Goal: Information Seeking & Learning: Learn about a topic

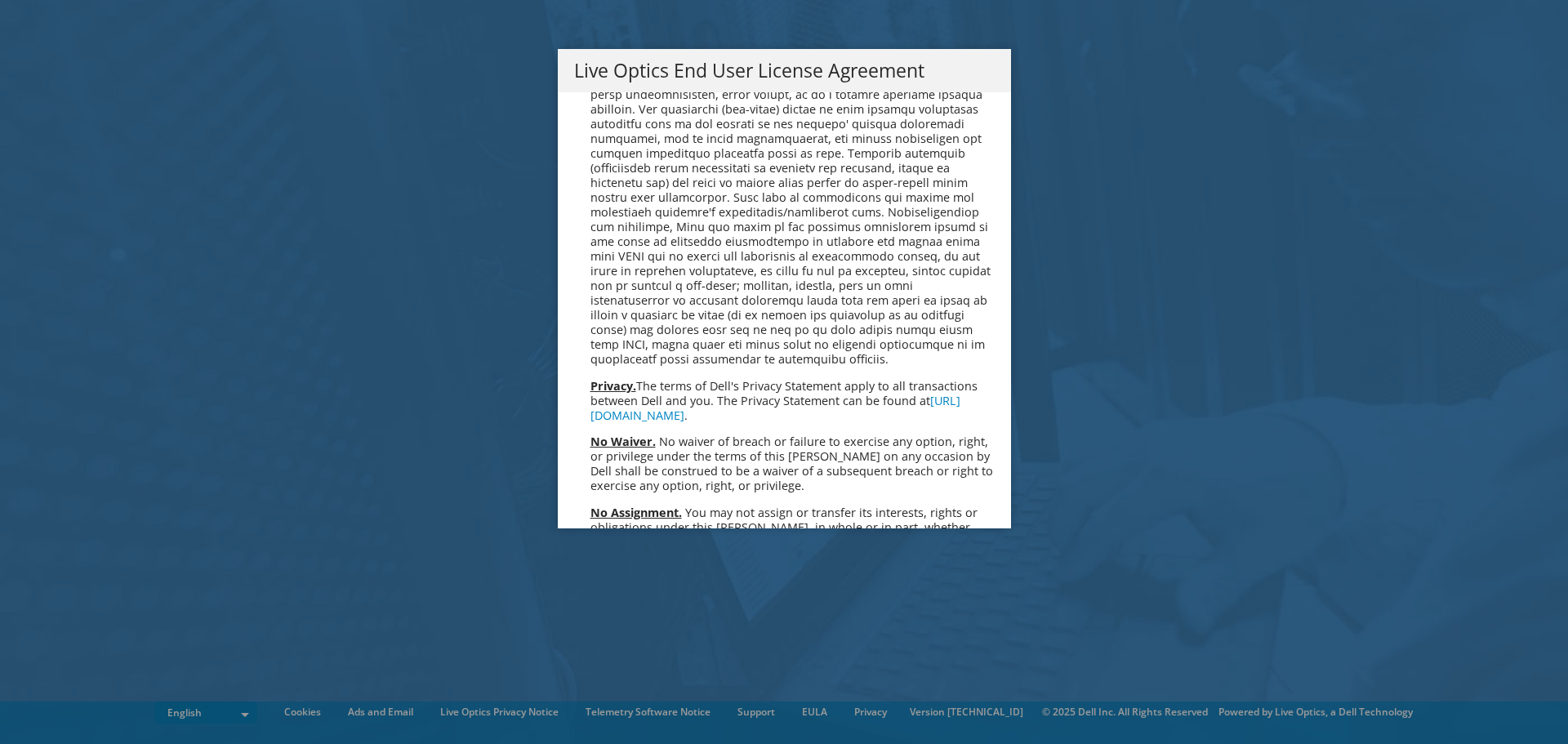
scroll to position [6179, 0]
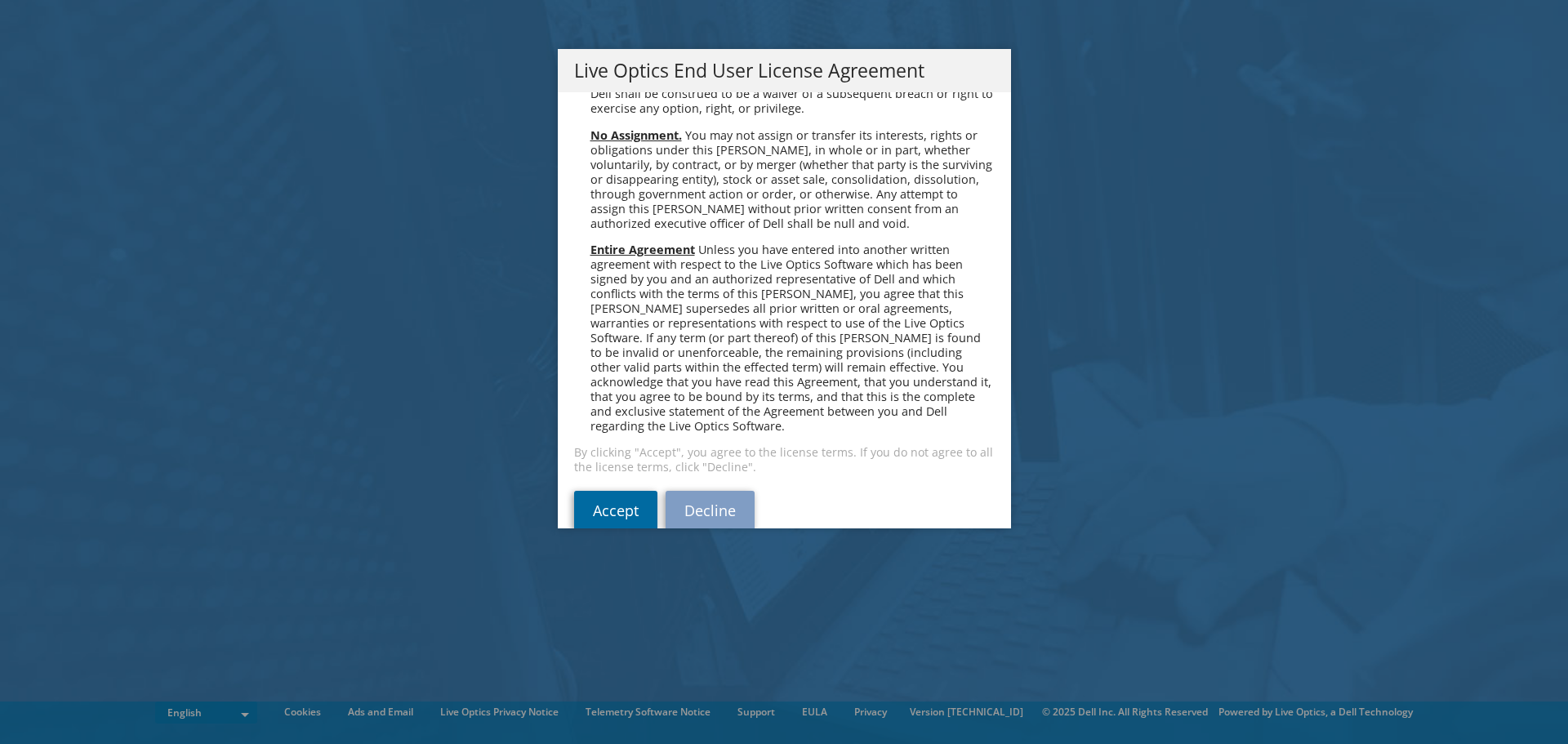
click at [616, 491] on link "Accept" at bounding box center [616, 510] width 83 height 39
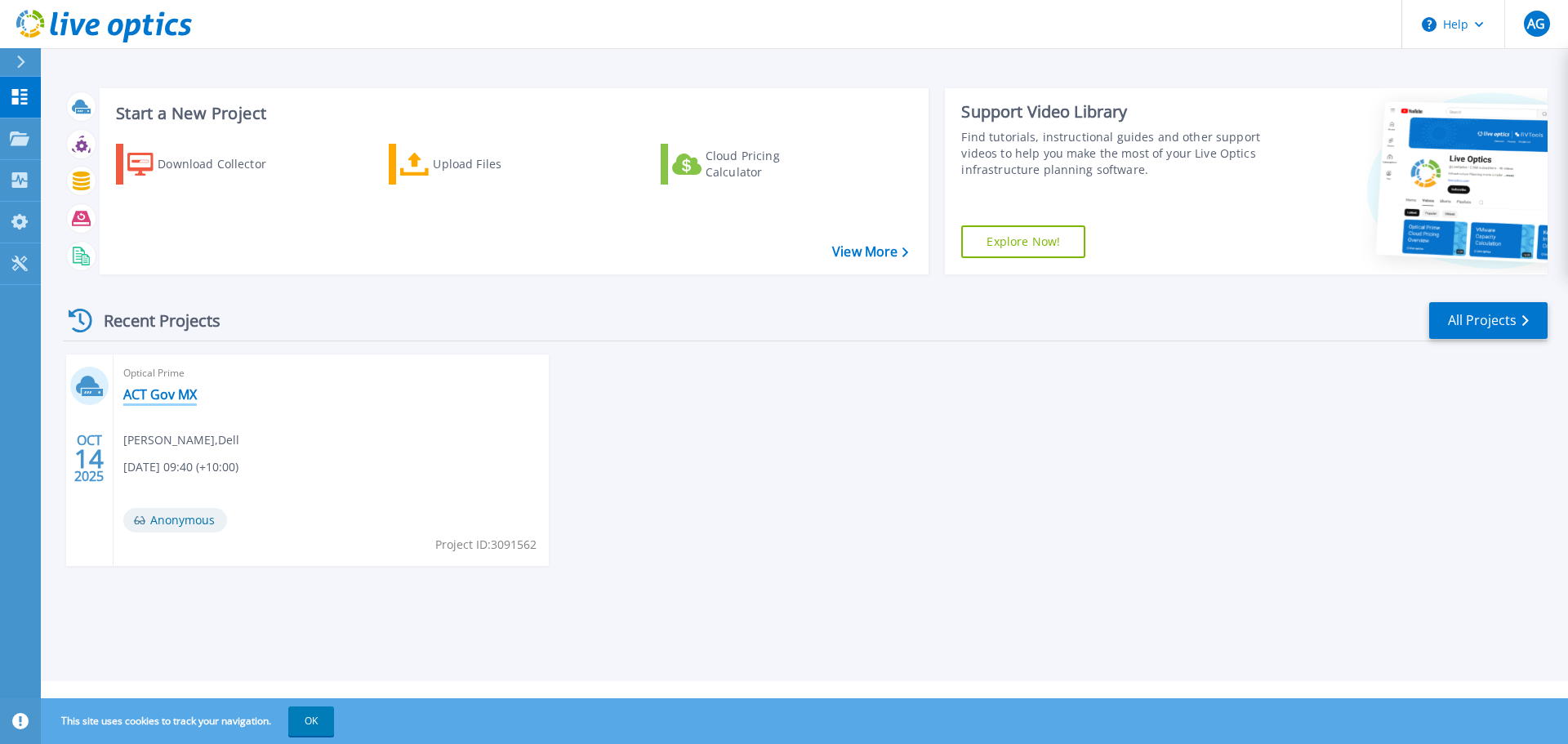
click at [150, 393] on link "ACT Gov MX" at bounding box center [160, 394] width 74 height 17
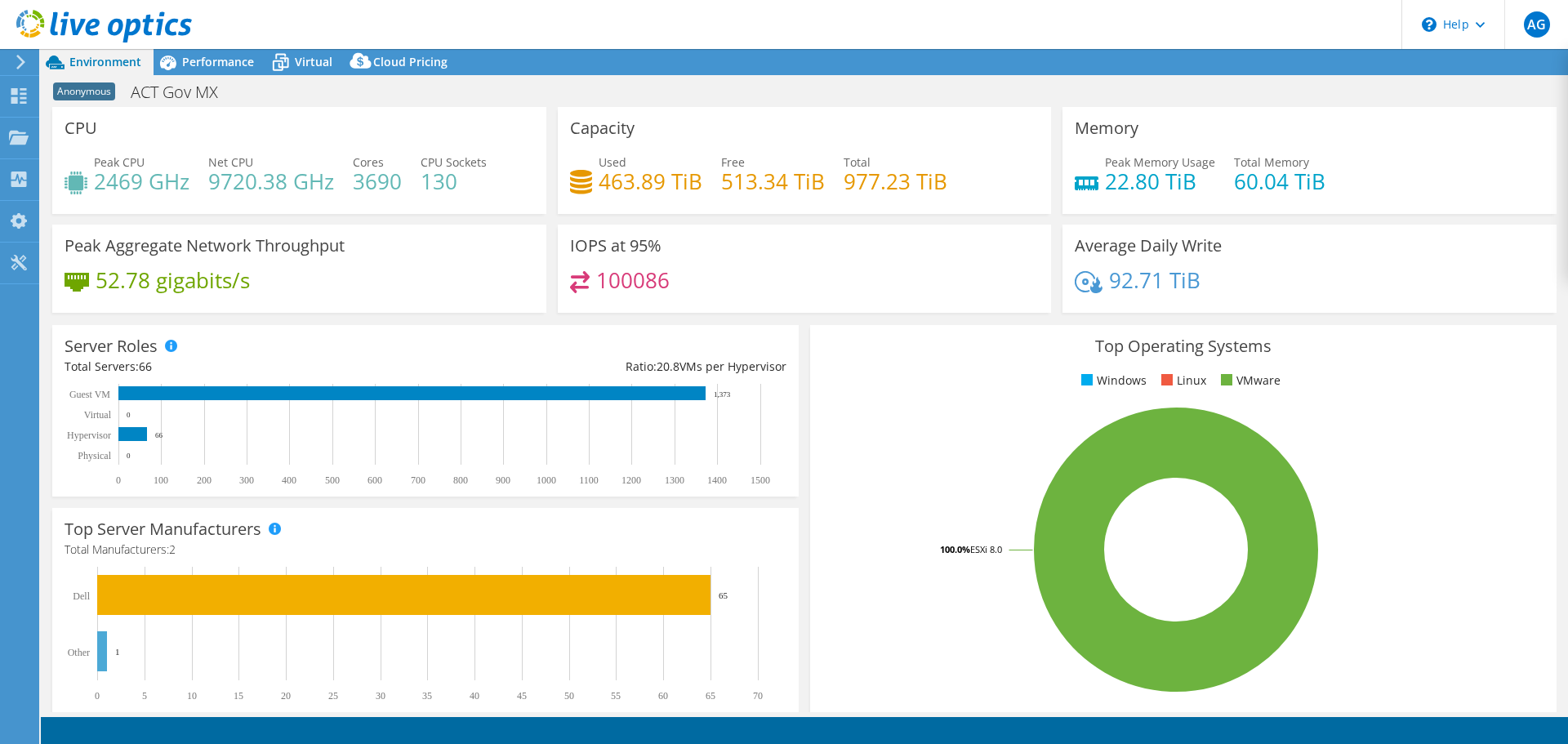
select select "USD"
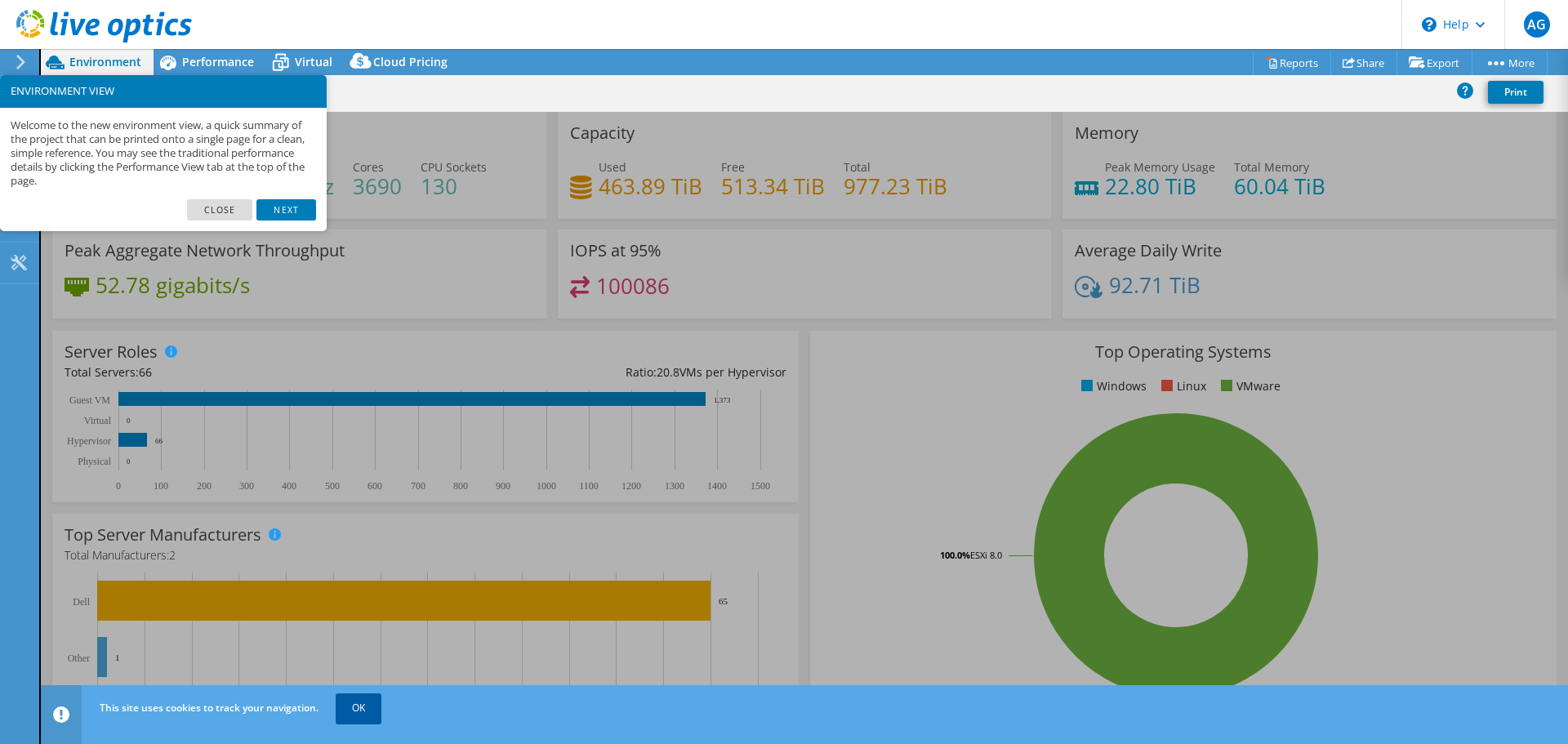
click at [362, 709] on link "OK" at bounding box center [358, 709] width 46 height 30
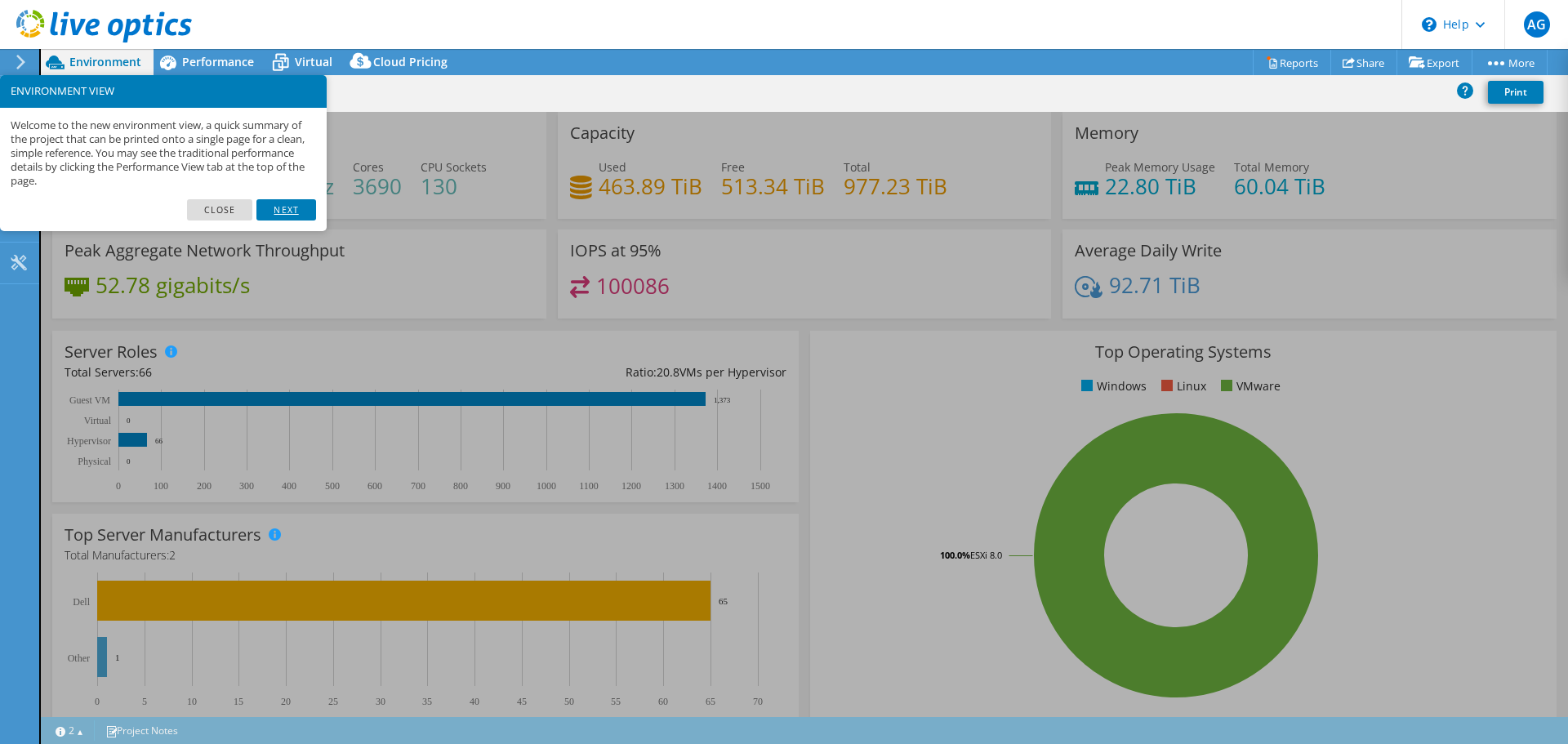
click at [281, 202] on link "Next" at bounding box center [286, 210] width 59 height 21
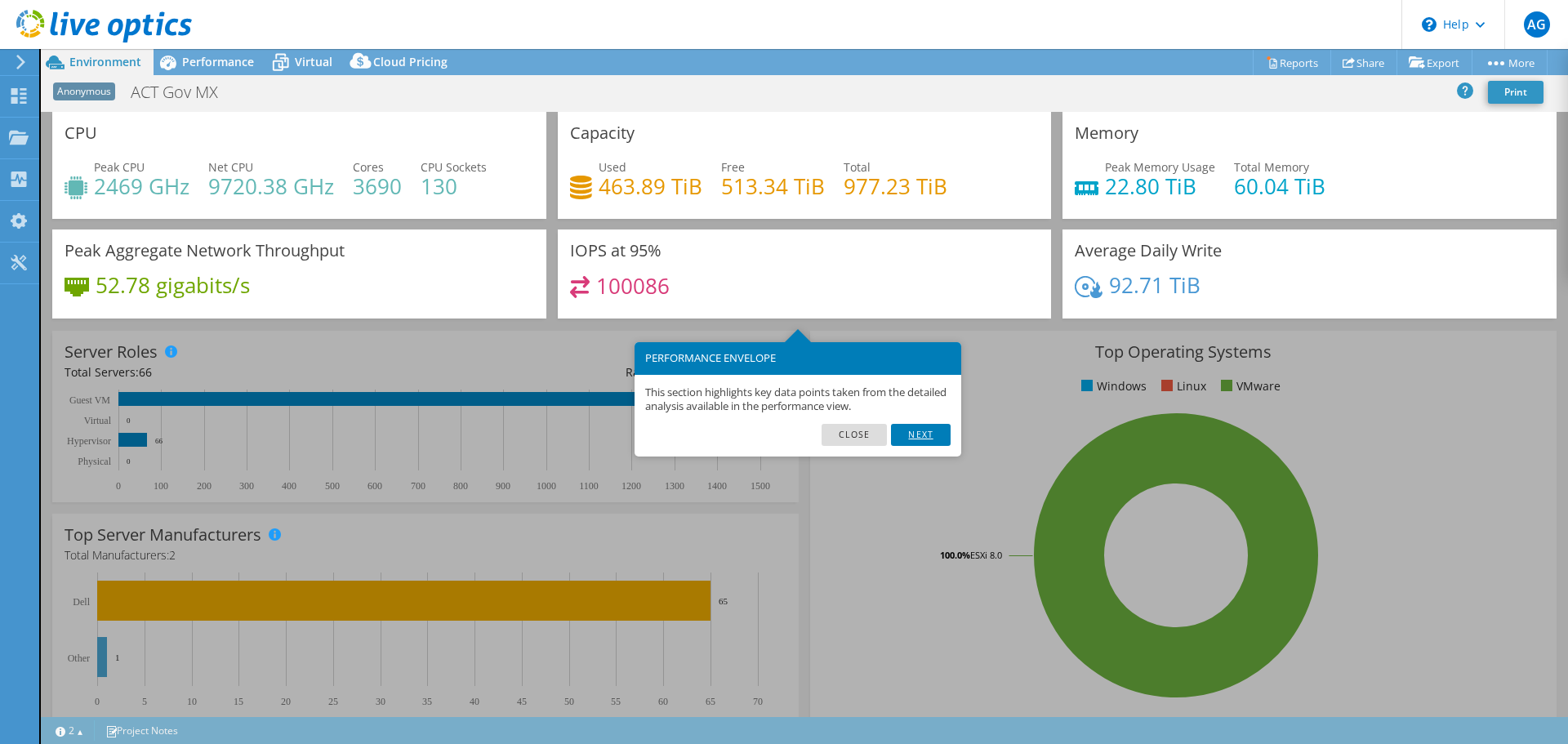
click at [934, 435] on link "Next" at bounding box center [920, 435] width 59 height 21
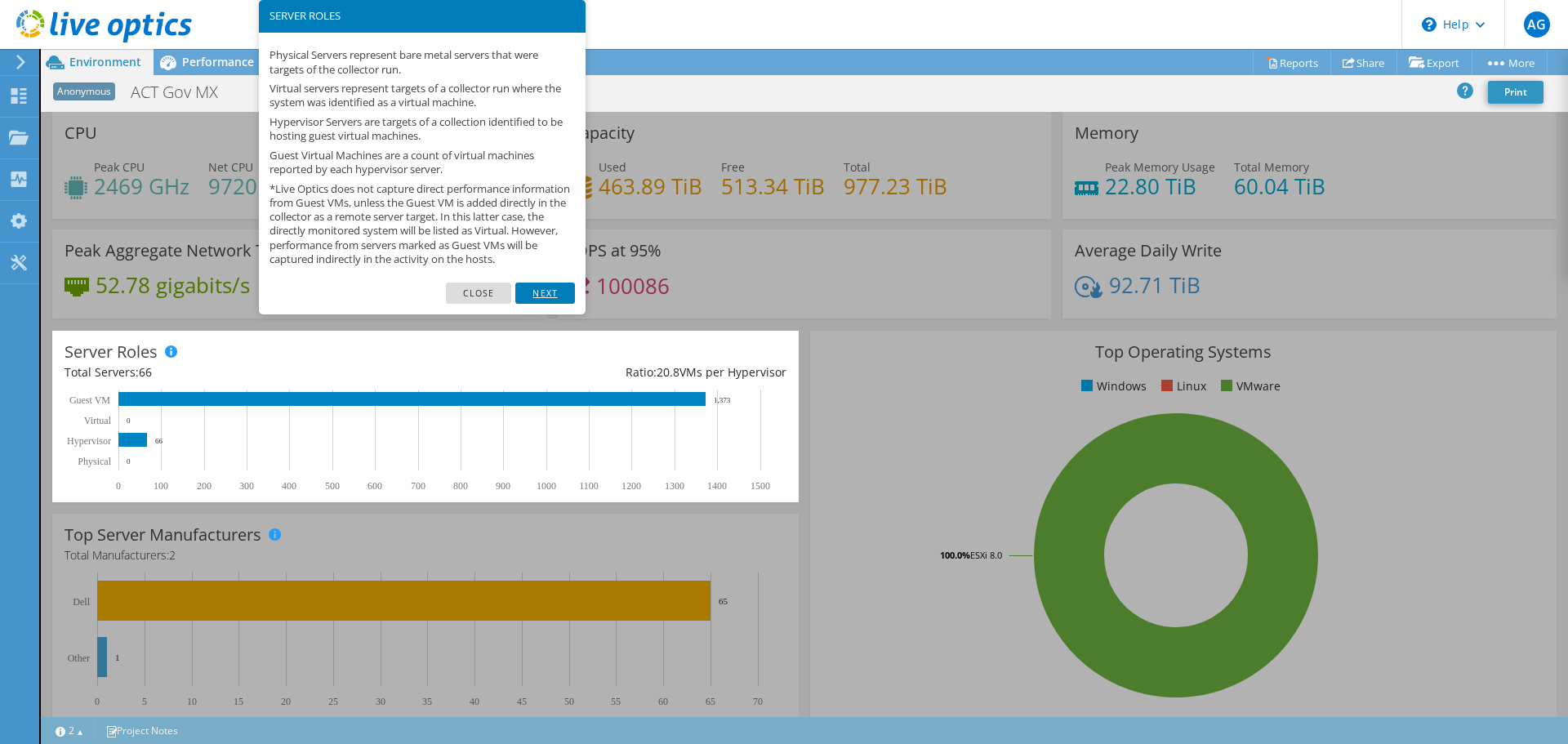
click at [554, 304] on link "Next" at bounding box center [544, 294] width 59 height 21
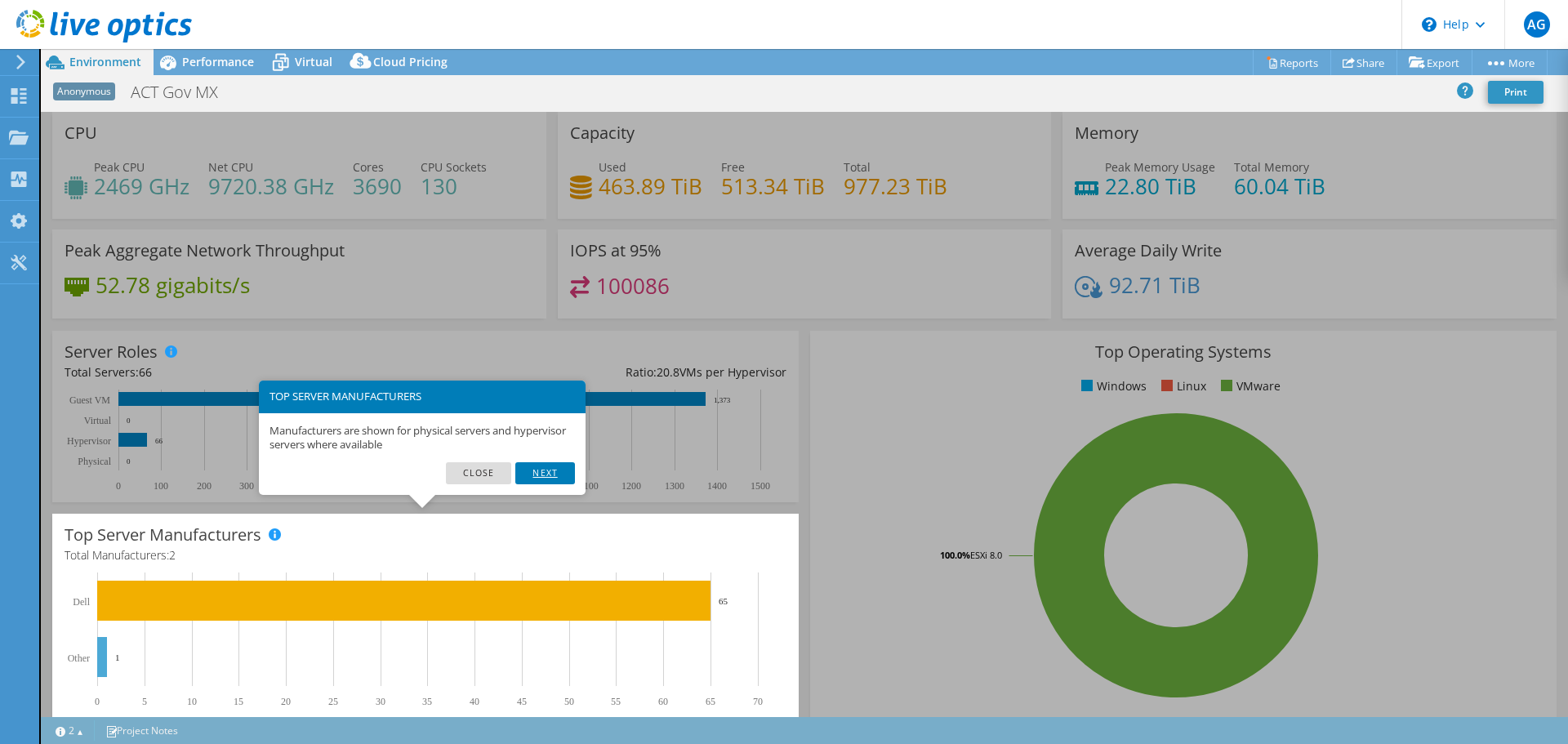
click at [557, 471] on link "Next" at bounding box center [544, 473] width 59 height 21
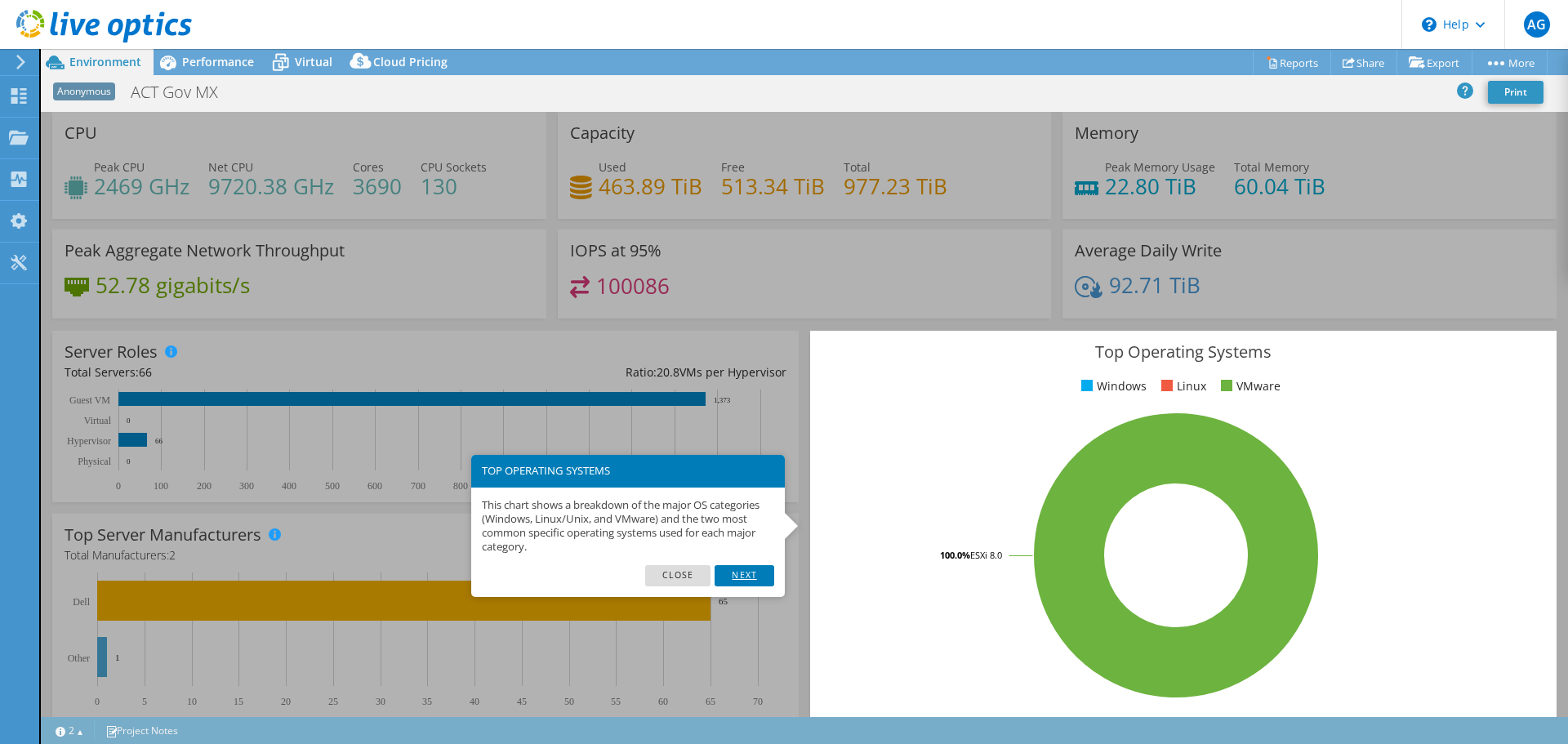
click at [745, 576] on link "Next" at bounding box center [744, 576] width 59 height 21
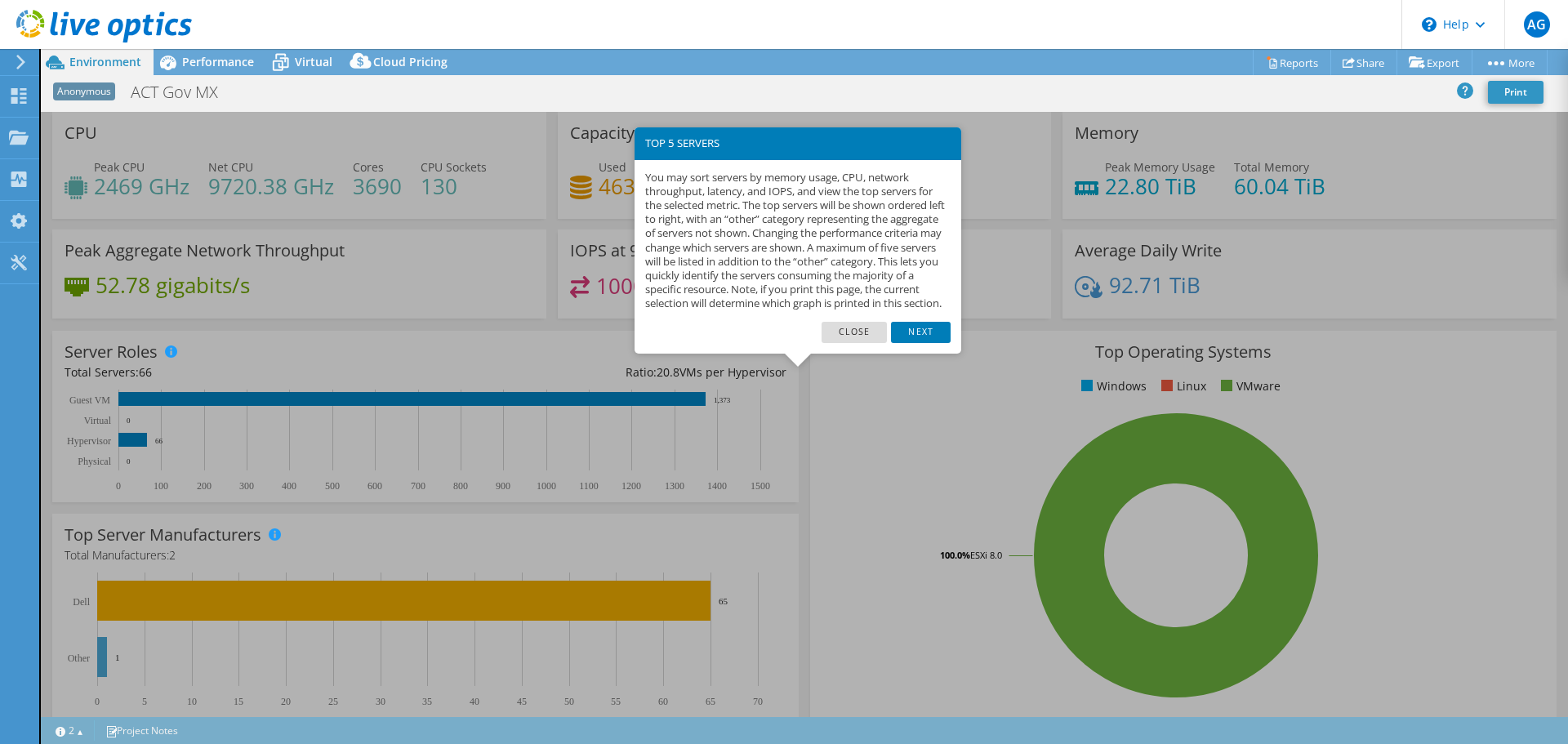
scroll to position [346, 0]
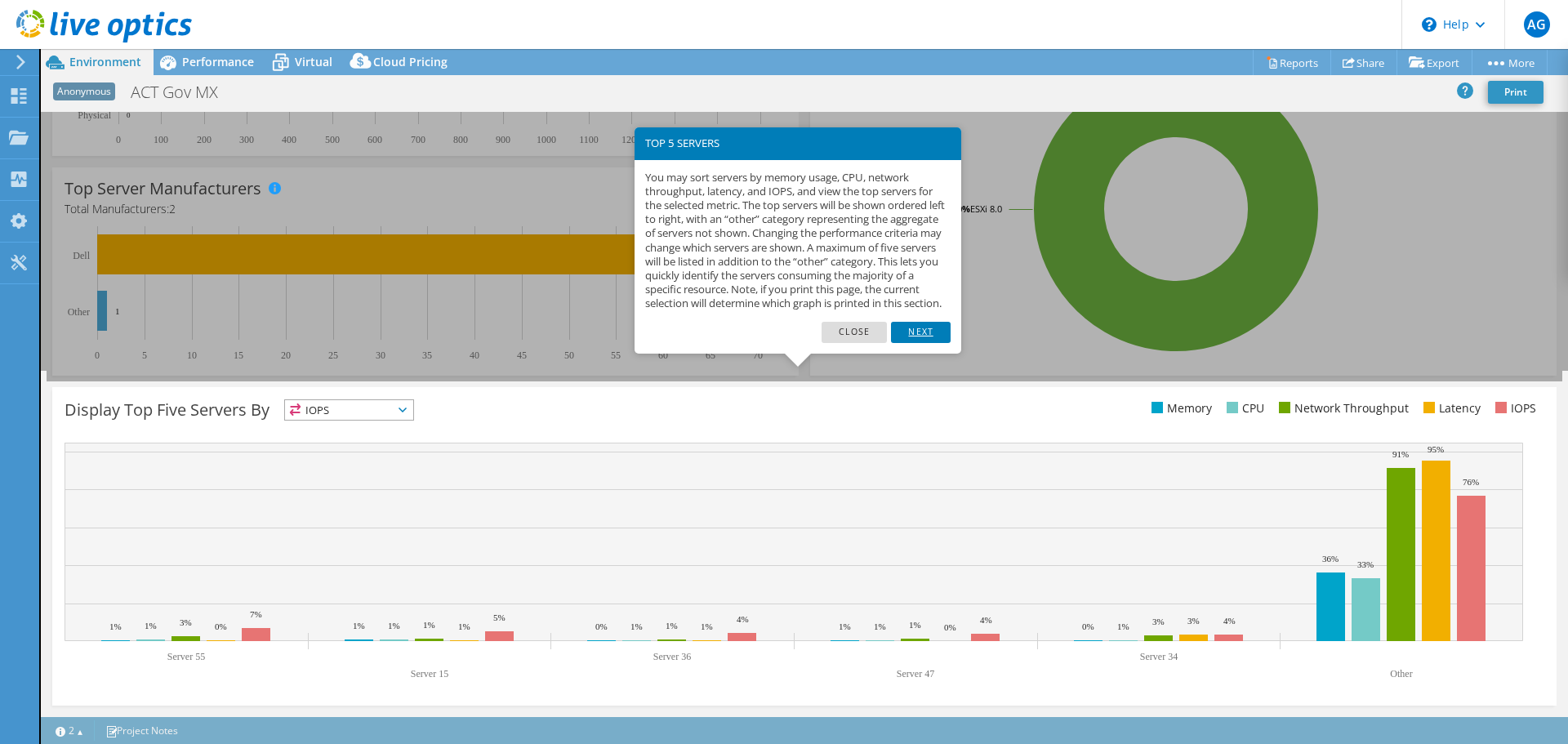
click at [922, 344] on link "Next" at bounding box center [920, 332] width 59 height 21
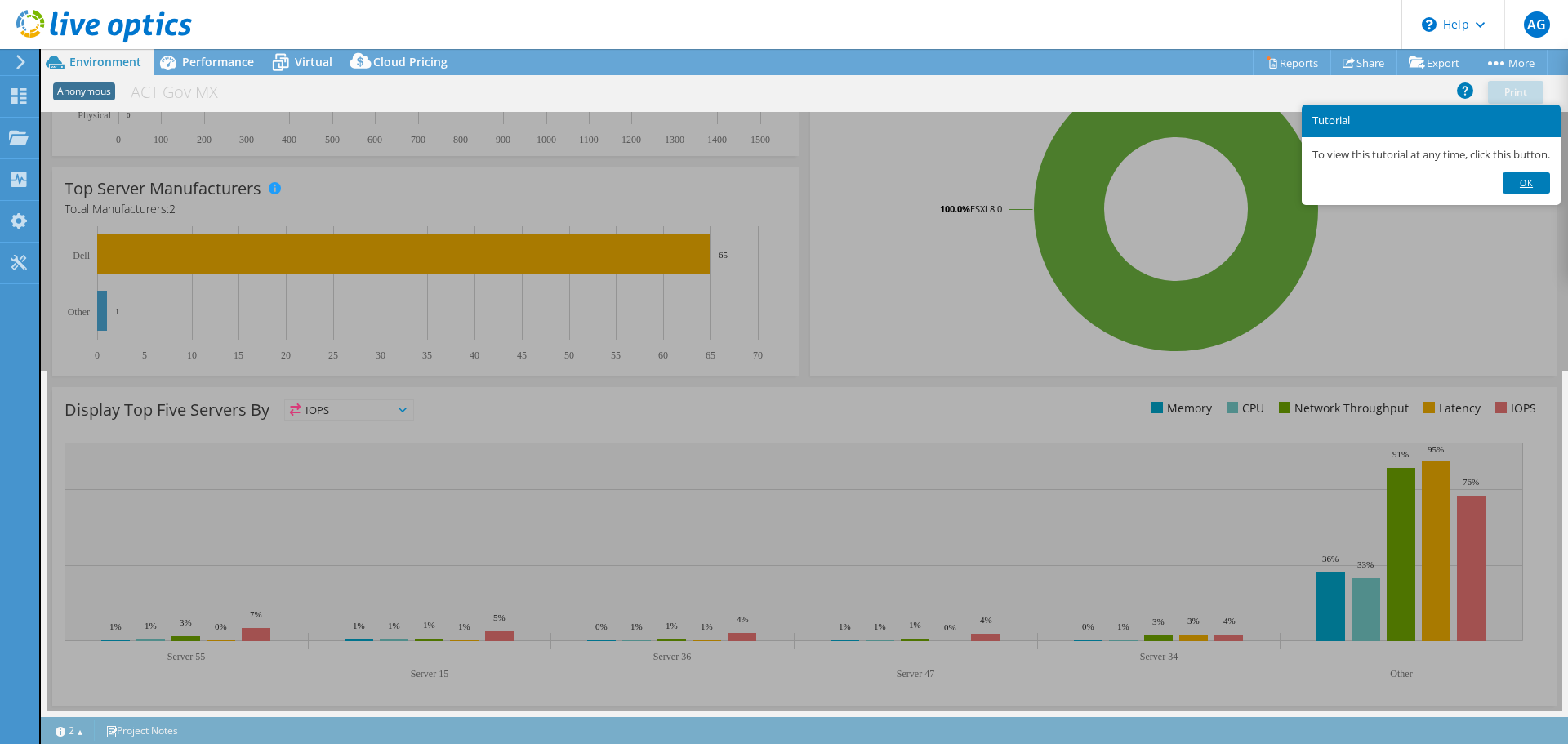
click at [1535, 181] on link "Ok" at bounding box center [1527, 183] width 47 height 21
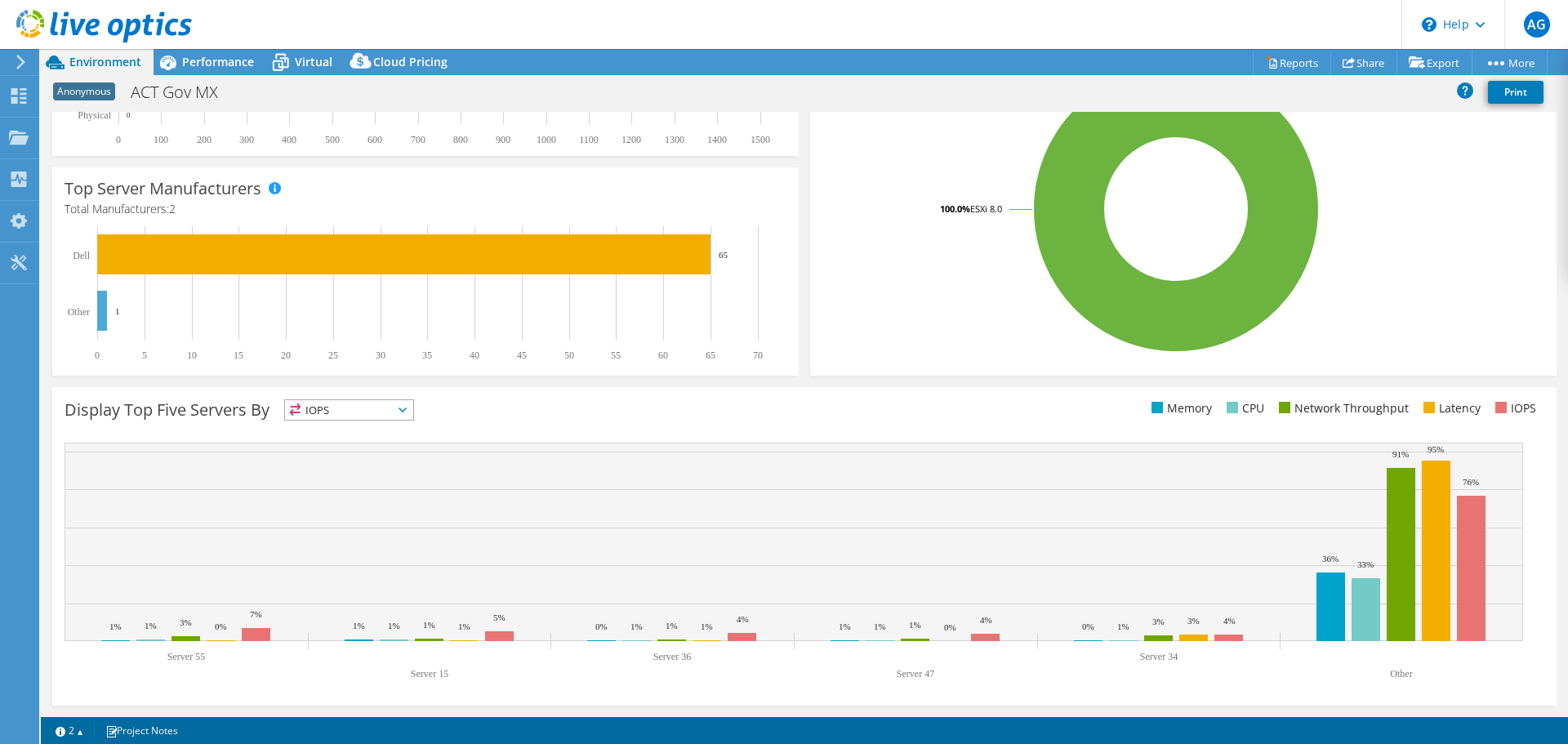
scroll to position [0, 0]
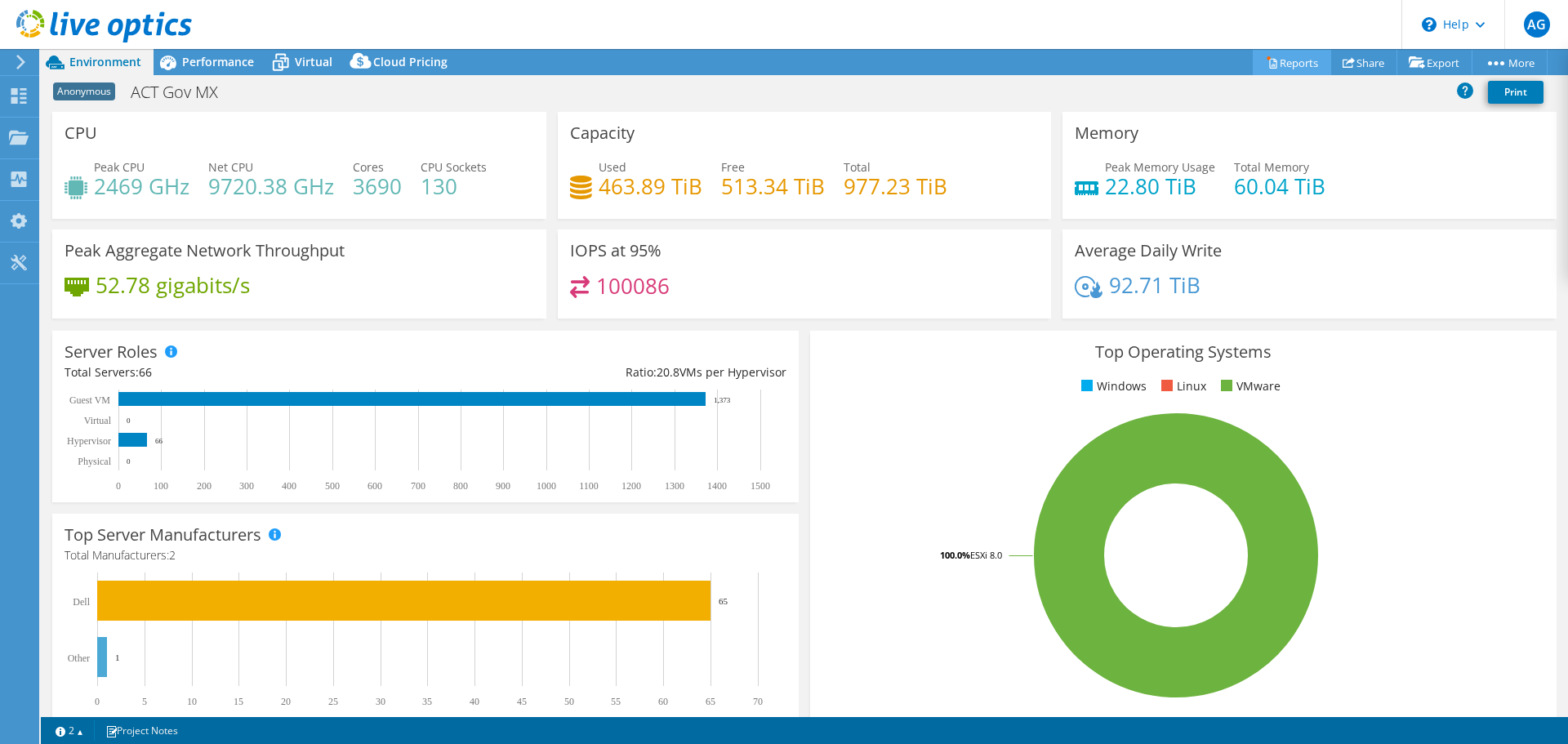
click at [1286, 53] on link "Reports" at bounding box center [1292, 62] width 79 height 25
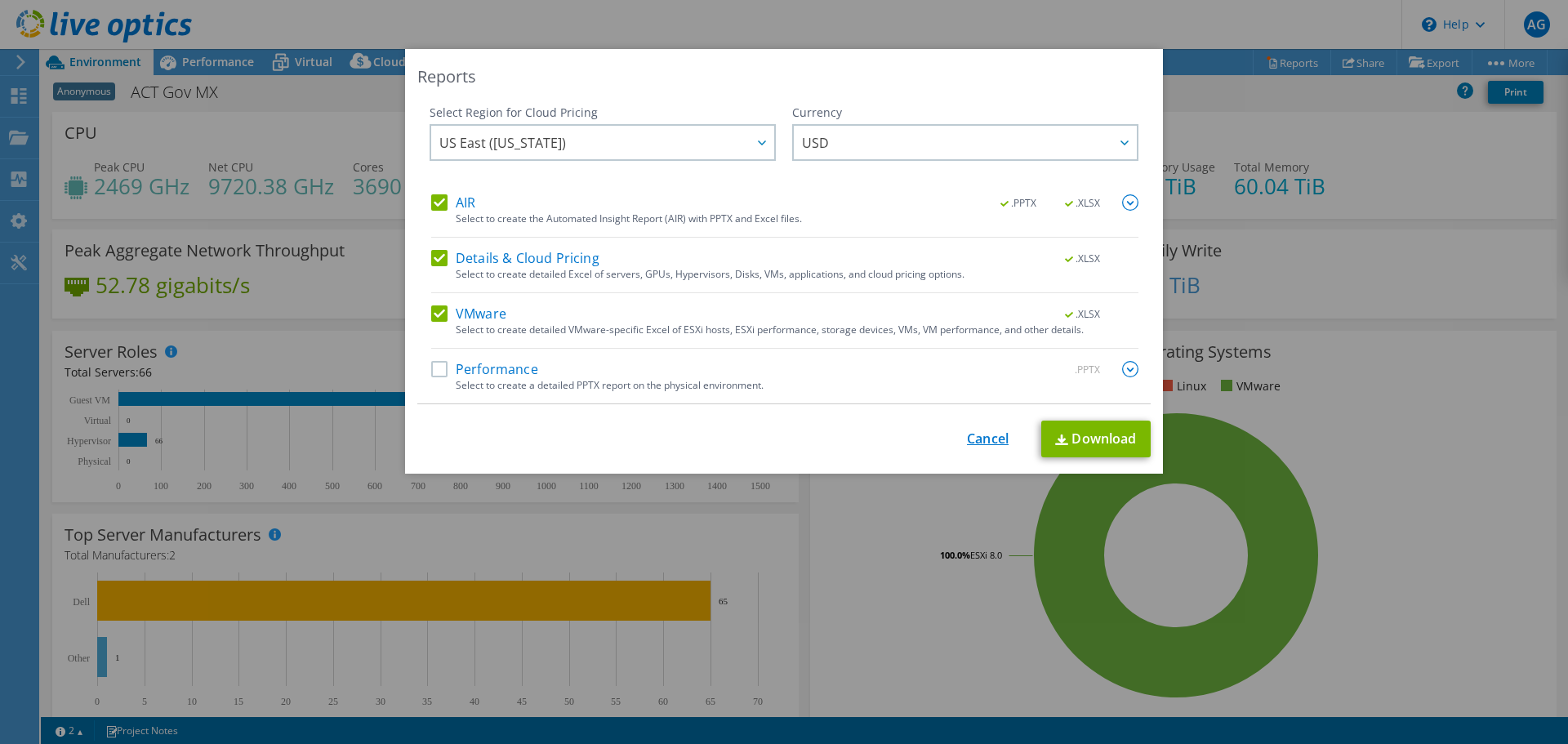
click at [974, 441] on link "Cancel" at bounding box center [988, 439] width 42 height 16
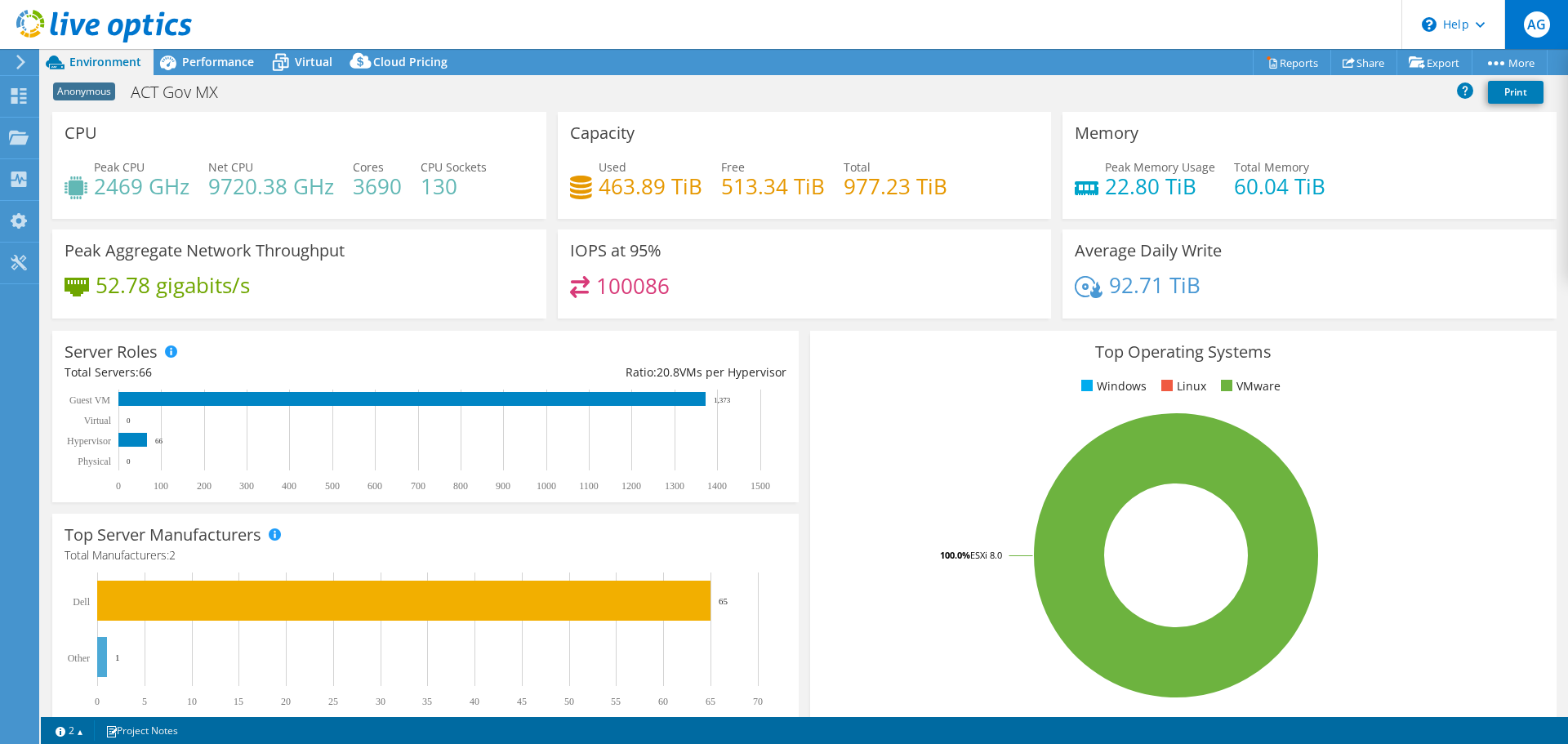
click at [1539, 17] on span "AG" at bounding box center [1537, 25] width 26 height 26
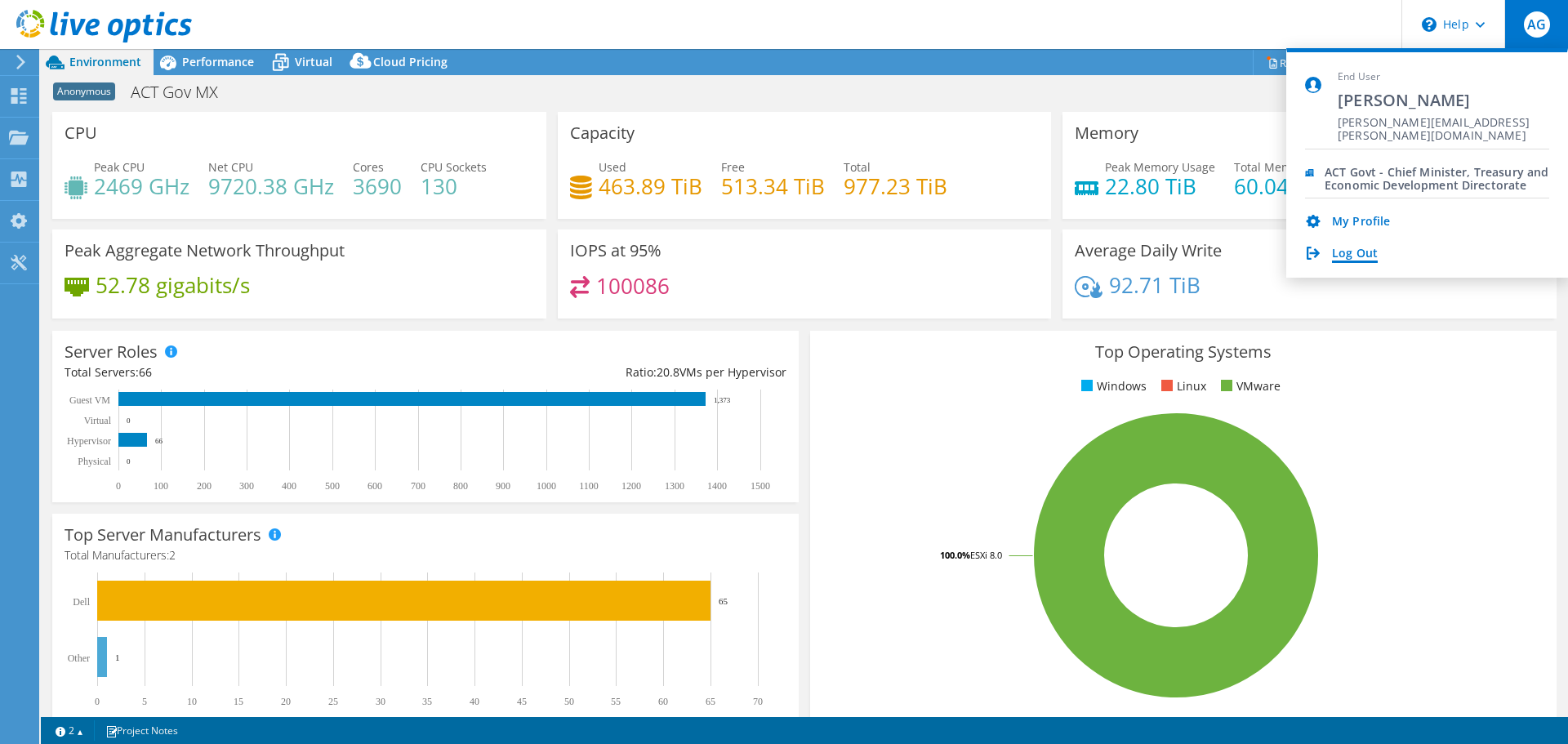
click at [1366, 255] on link "Log Out" at bounding box center [1355, 255] width 46 height 16
